Goal: Transaction & Acquisition: Purchase product/service

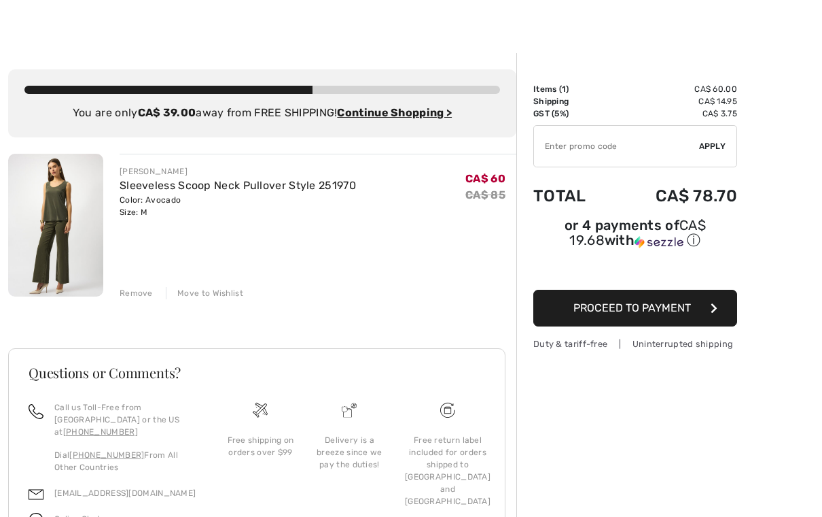
scroll to position [14, 0]
click at [149, 293] on div "Remove" at bounding box center [136, 292] width 33 height 12
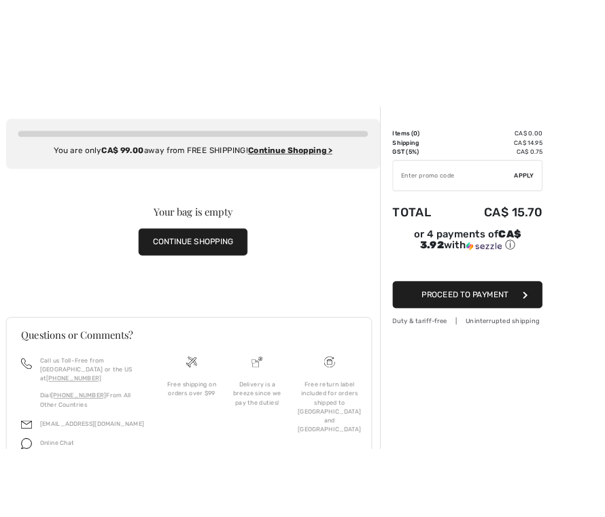
scroll to position [0, 0]
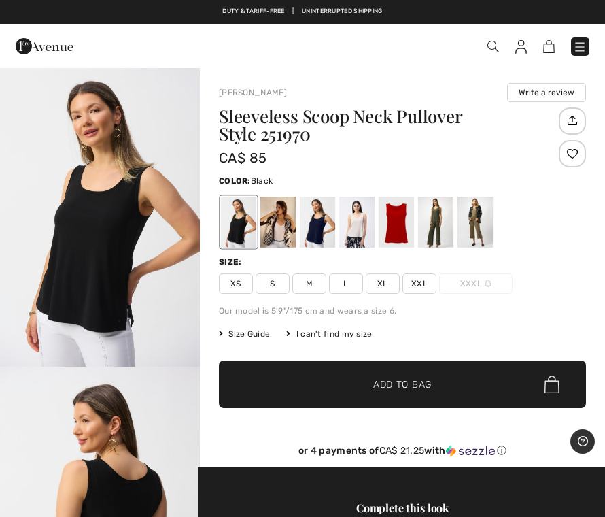
click at [483, 231] on div at bounding box center [474, 221] width 35 height 51
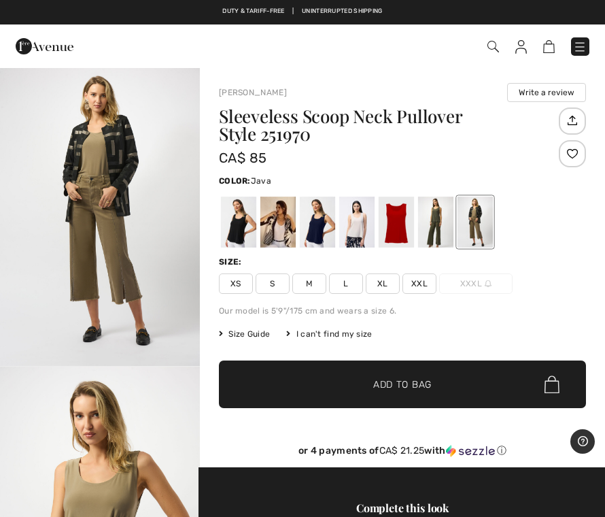
click at [432, 230] on div at bounding box center [435, 221] width 35 height 51
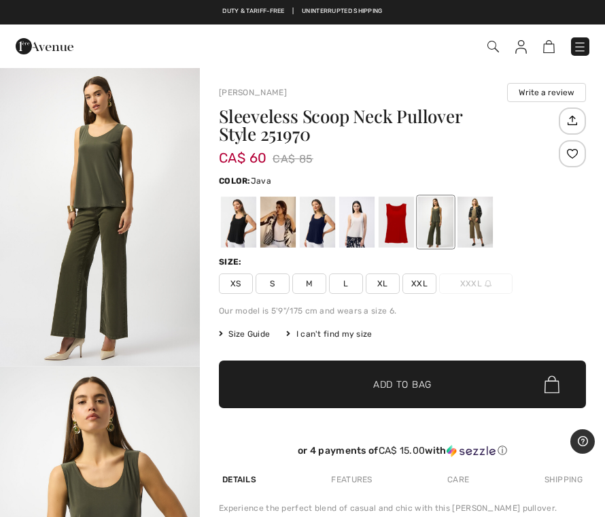
click at [476, 232] on div at bounding box center [474, 221] width 35 height 51
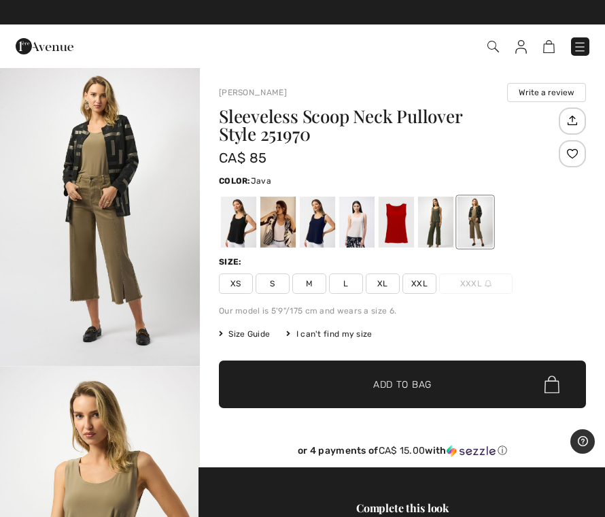
click at [361, 234] on div at bounding box center [356, 221] width 35 height 51
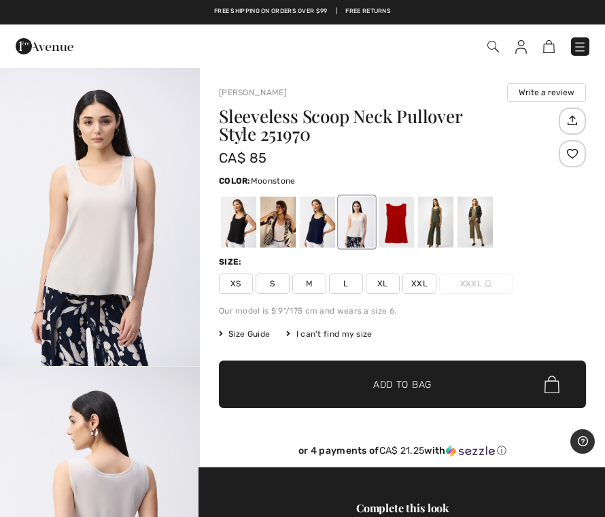
click at [475, 234] on div at bounding box center [474, 221] width 35 height 51
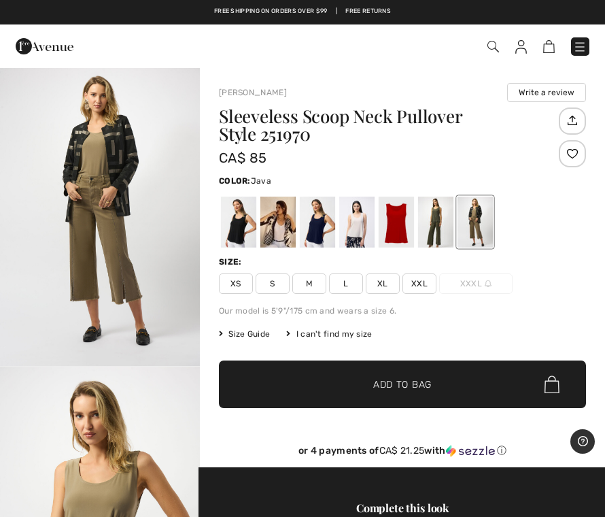
click at [441, 235] on div at bounding box center [435, 221] width 35 height 51
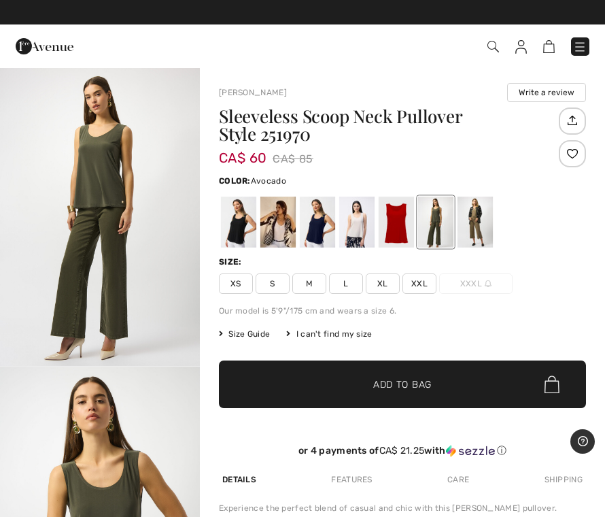
click at [470, 233] on div at bounding box center [474, 221] width 35 height 51
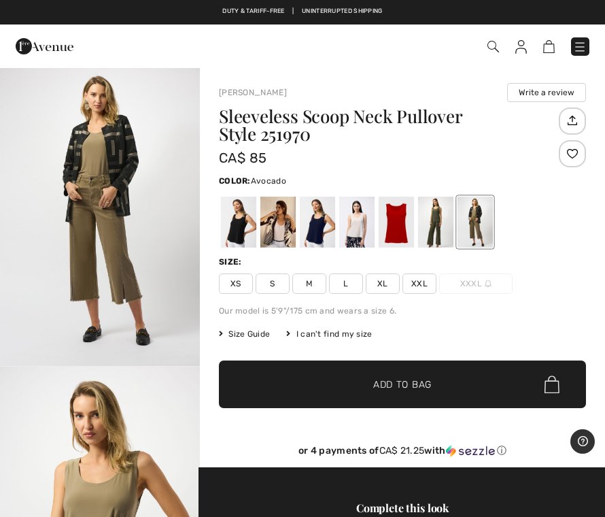
click at [398, 245] on div at bounding box center [396, 221] width 35 height 51
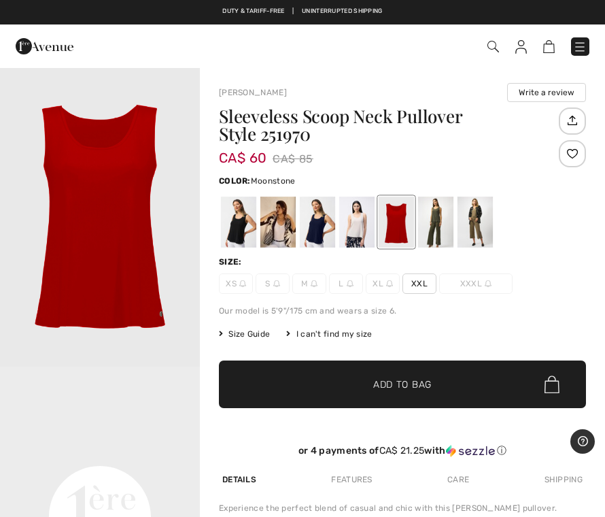
click at [360, 239] on div at bounding box center [356, 221] width 35 height 51
click at [321, 235] on div at bounding box center [317, 221] width 35 height 51
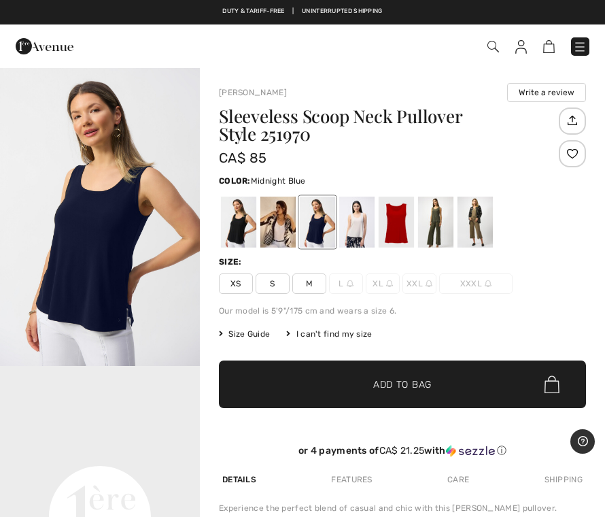
click at [286, 235] on div at bounding box center [277, 221] width 35 height 51
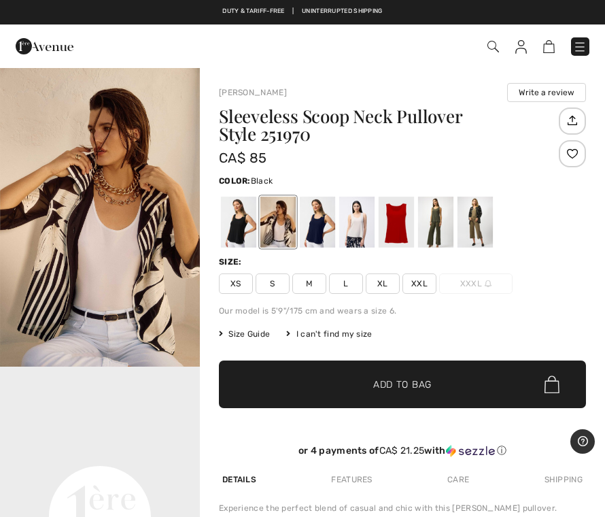
click at [475, 239] on div at bounding box center [474, 221] width 35 height 51
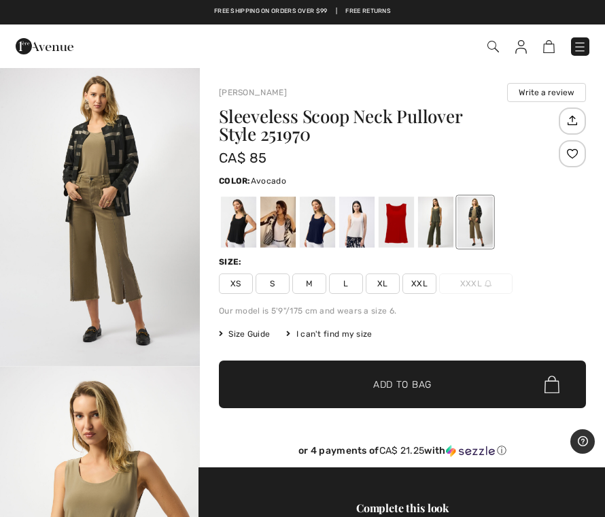
click at [443, 238] on div at bounding box center [435, 221] width 35 height 51
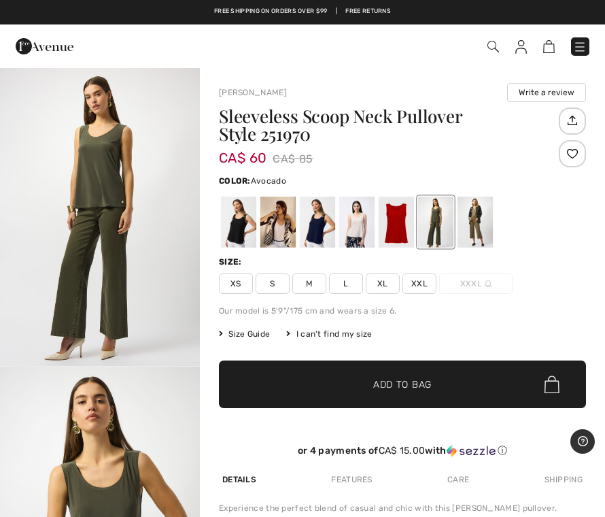
click at [471, 235] on div at bounding box center [474, 221] width 35 height 51
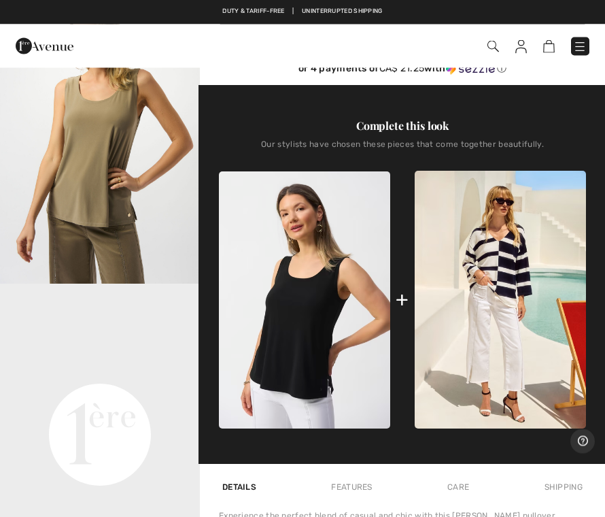
scroll to position [383, 0]
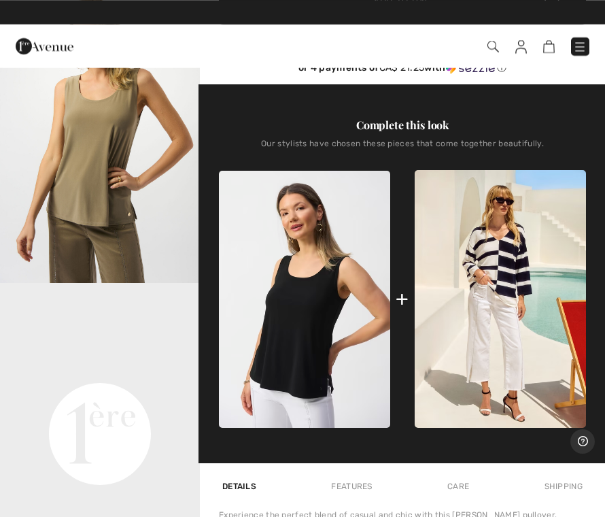
click at [348, 371] on img at bounding box center [304, 299] width 171 height 257
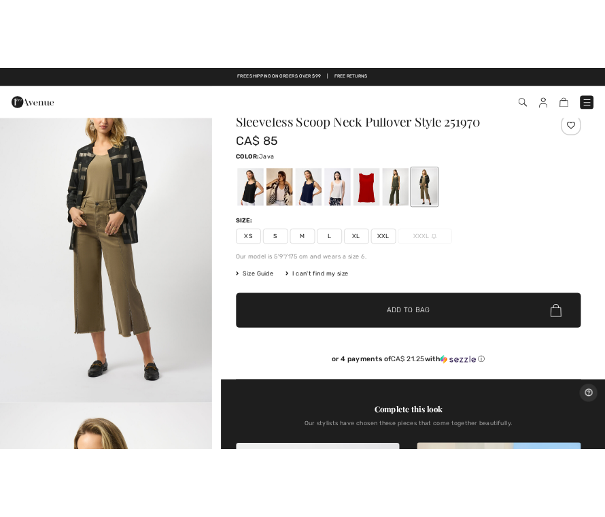
scroll to position [0, 0]
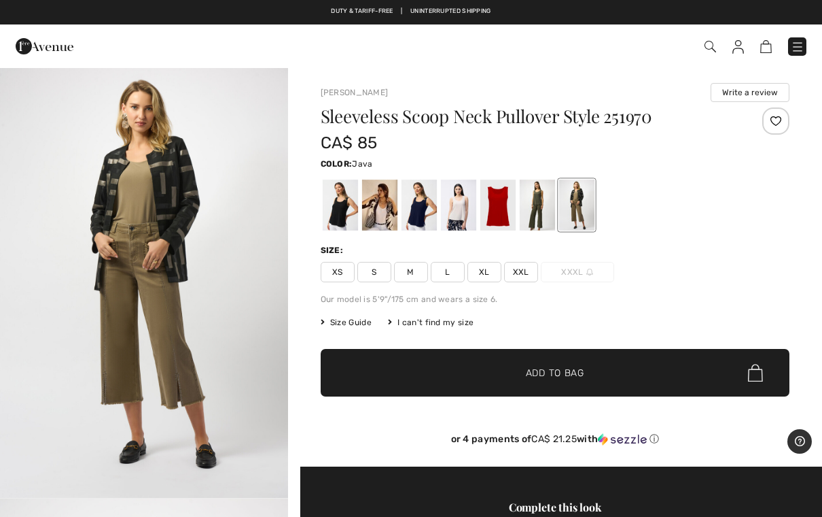
click at [581, 218] on div at bounding box center [576, 204] width 35 height 51
click at [570, 207] on div at bounding box center [576, 204] width 35 height 51
click at [552, 211] on div at bounding box center [536, 204] width 35 height 51
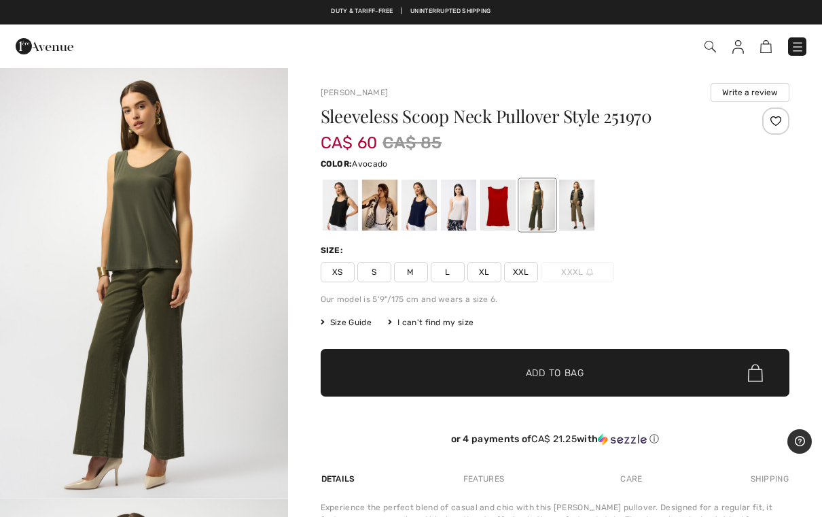
click at [574, 220] on div at bounding box center [576, 204] width 35 height 51
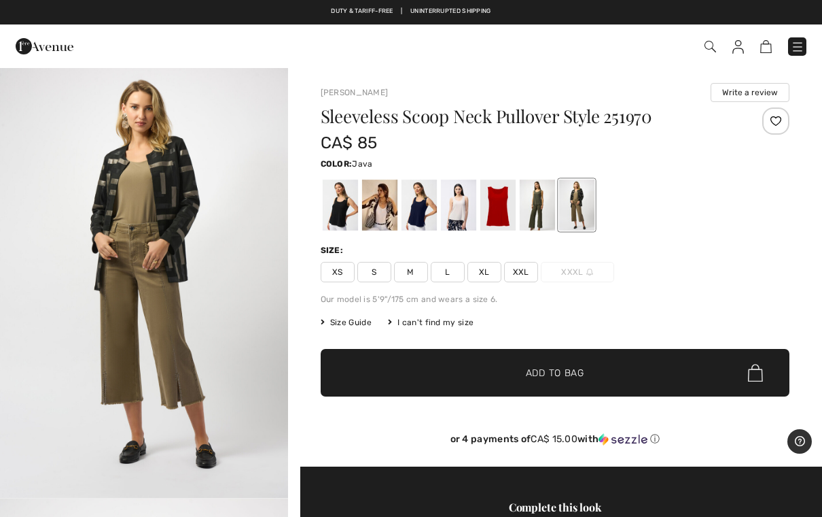
click at [542, 216] on div at bounding box center [536, 204] width 35 height 51
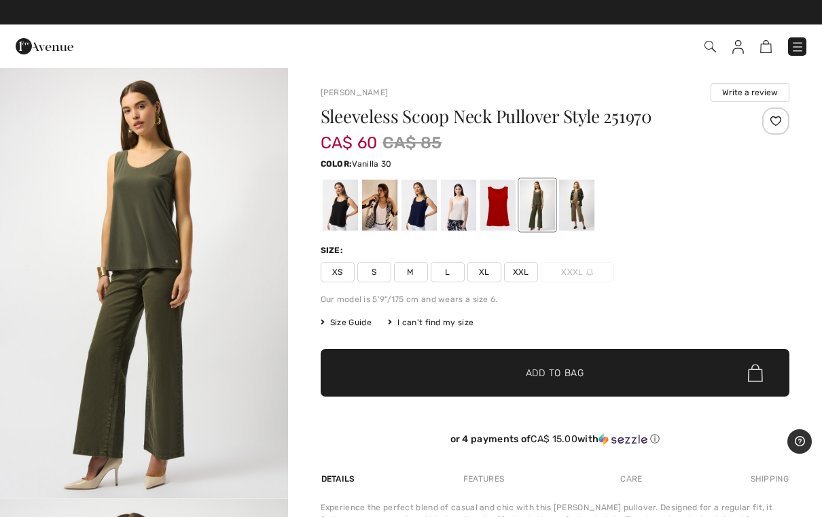
click at [383, 205] on div at bounding box center [379, 204] width 35 height 51
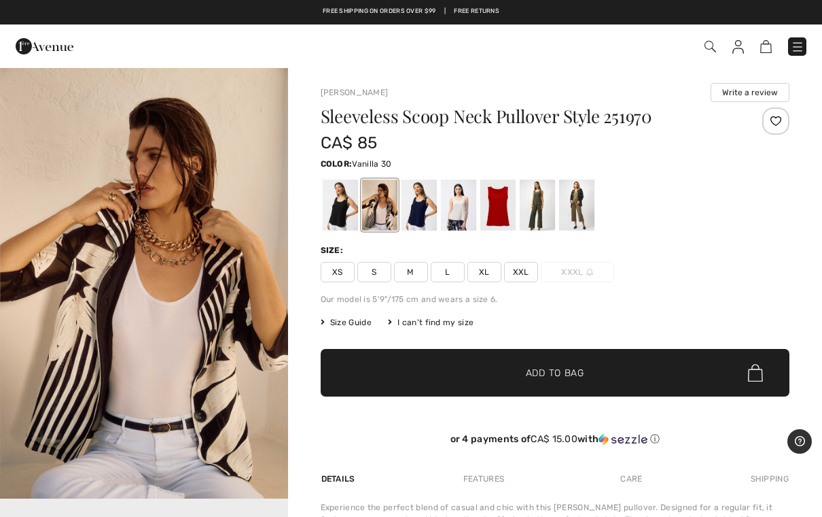
click at [342, 211] on div at bounding box center [339, 204] width 35 height 51
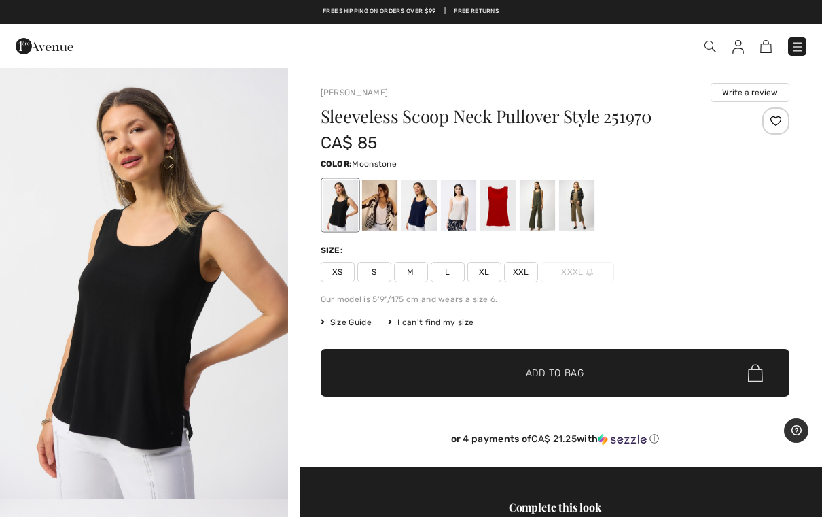
click at [468, 221] on div at bounding box center [457, 204] width 35 height 51
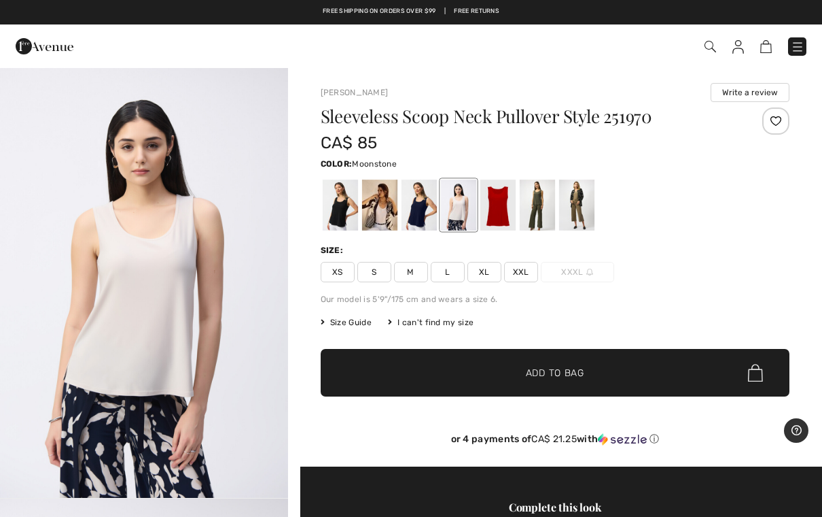
click at [427, 215] on div at bounding box center [418, 204] width 35 height 51
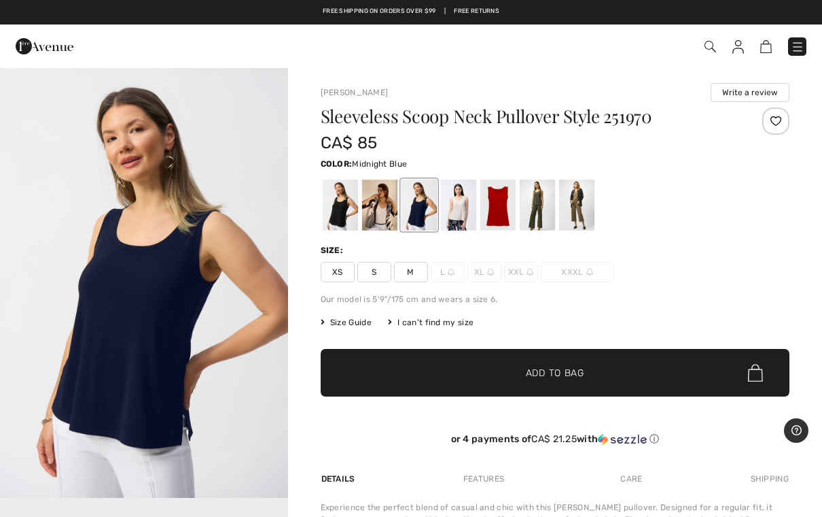
click at [382, 213] on div at bounding box center [379, 204] width 35 height 51
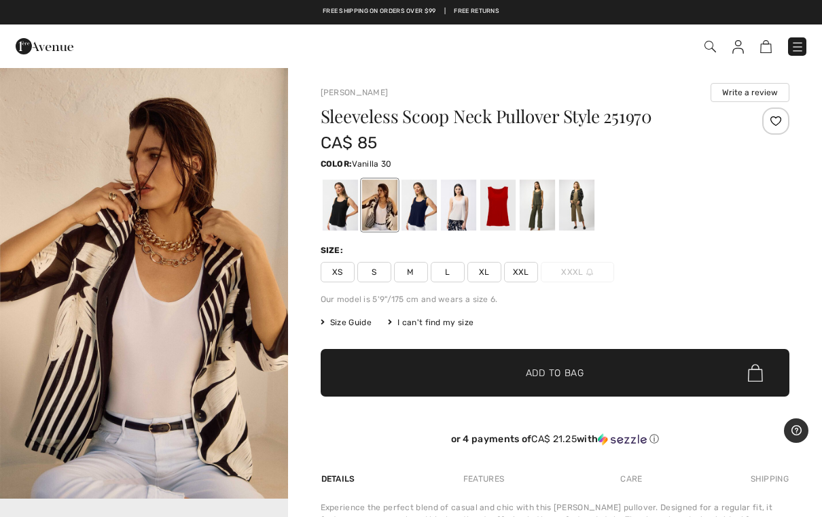
click at [349, 215] on div at bounding box center [339, 204] width 35 height 51
